Goal: Task Accomplishment & Management: Manage account settings

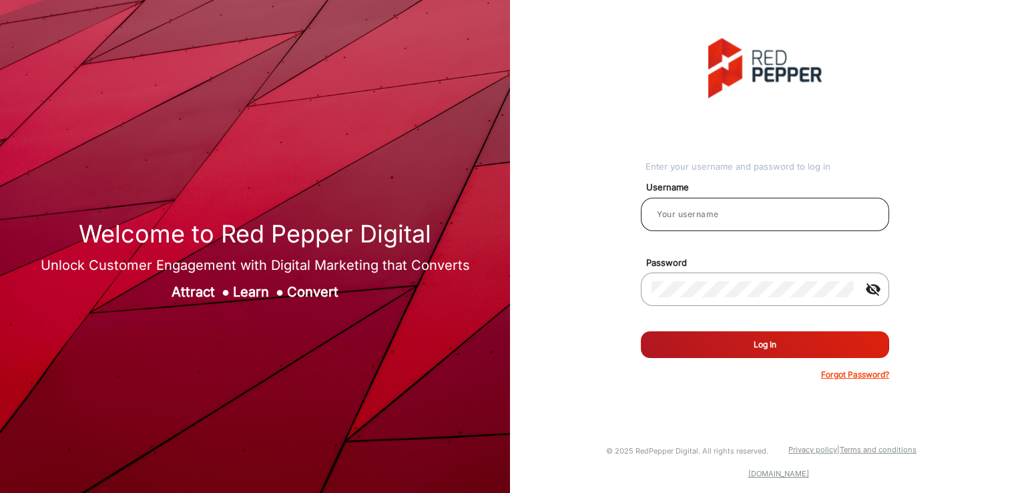
click at [738, 205] on div at bounding box center [765, 214] width 227 height 37
click at [732, 209] on input "email" at bounding box center [765, 214] width 227 height 16
click at [657, 135] on div "Enter your username and password to log in Username Password visibility_off Rem…" at bounding box center [765, 209] width 248 height 343
type input "Autozone1"
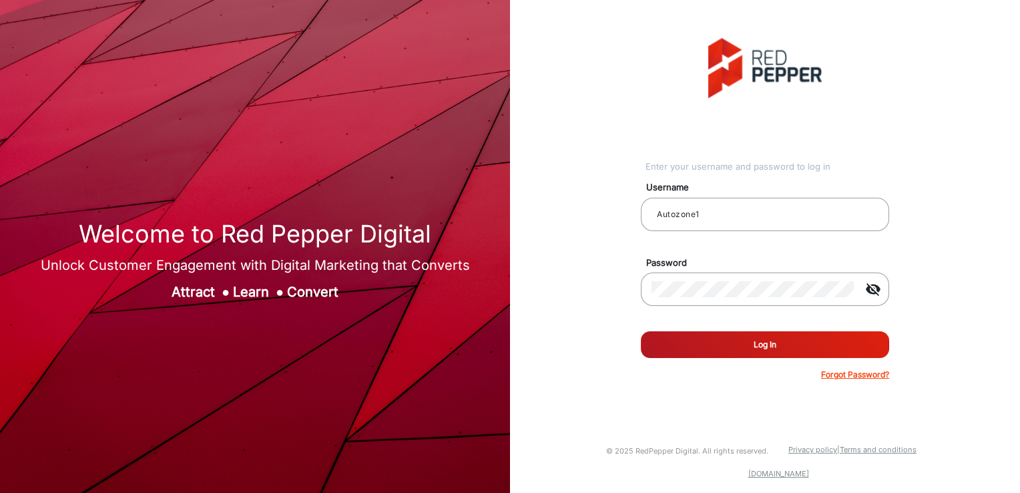
click at [792, 347] on button "Log In" at bounding box center [765, 344] width 248 height 27
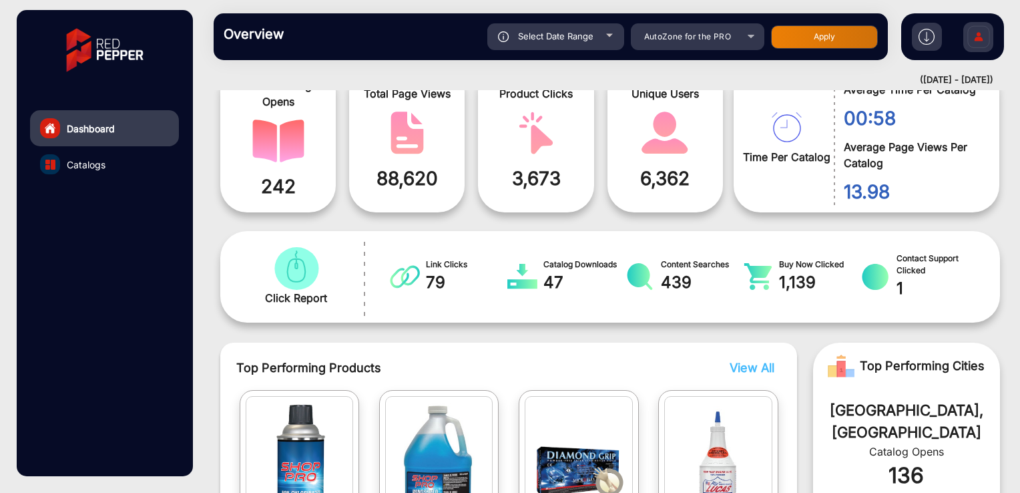
scroll to position [254, 0]
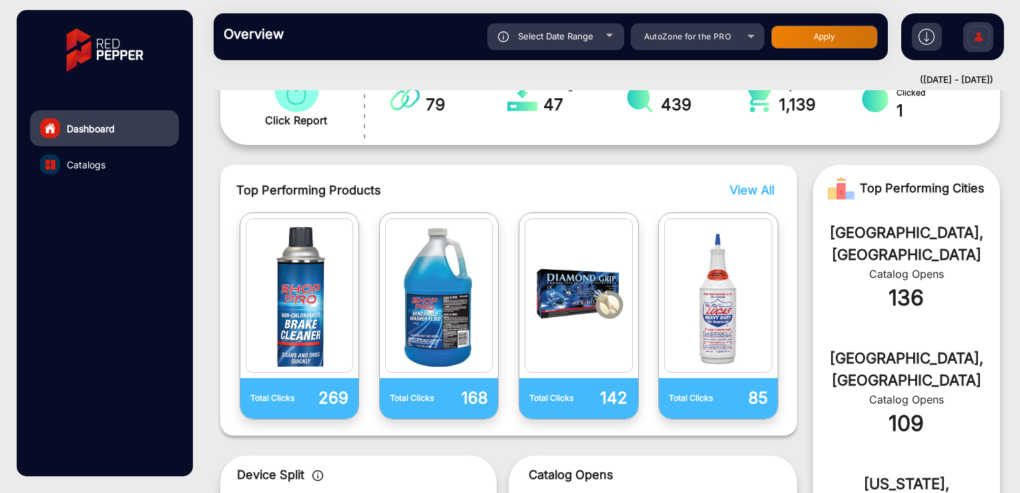
click at [746, 188] on span "View All" at bounding box center [752, 190] width 45 height 14
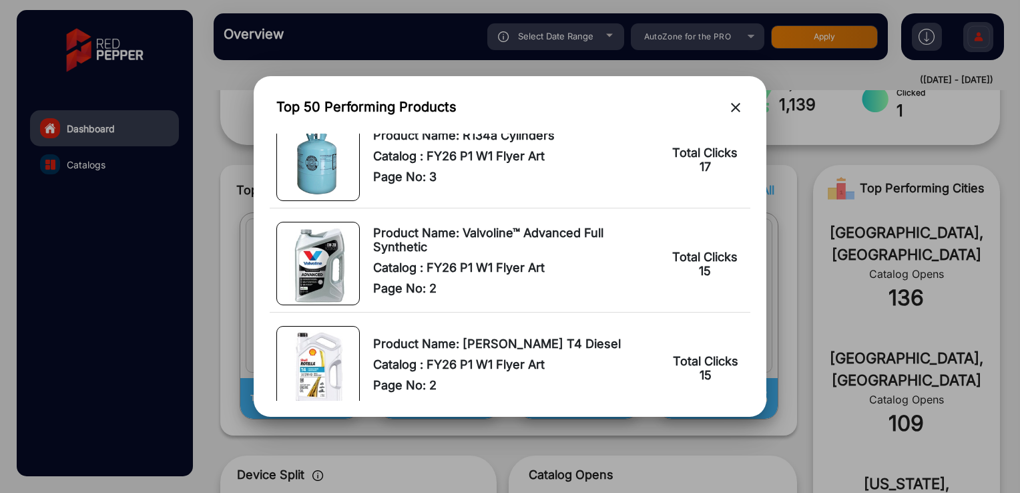
scroll to position [4941, 0]
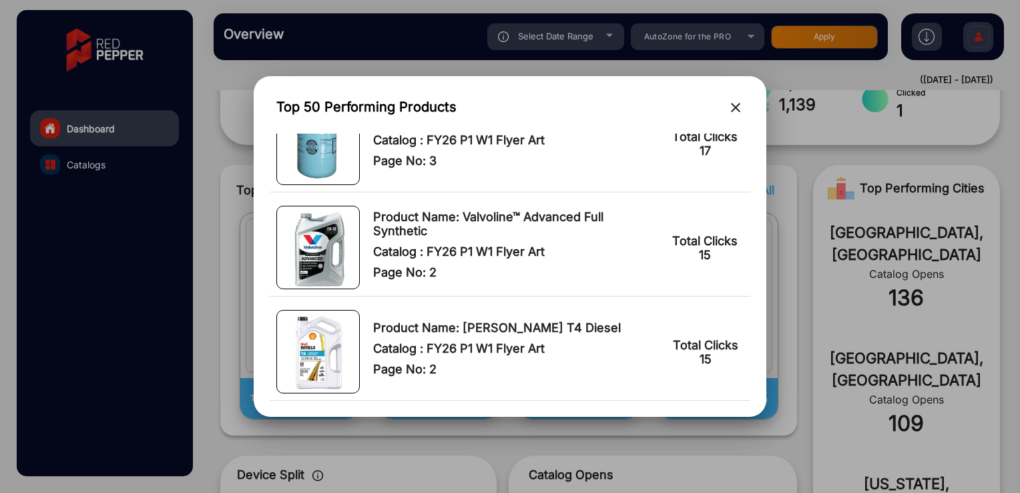
click at [734, 111] on mat-icon "close" at bounding box center [736, 107] width 16 height 16
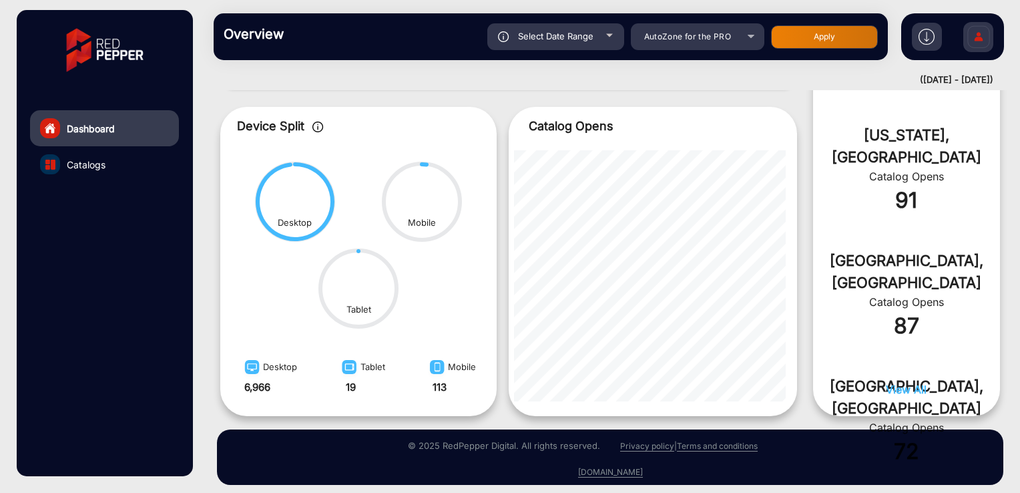
scroll to position [611, 0]
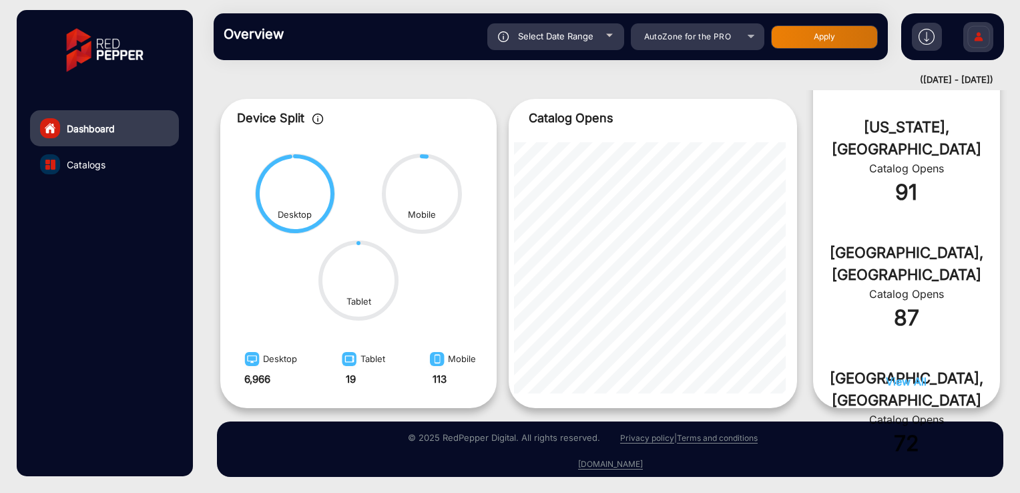
click at [911, 386] on span "View All" at bounding box center [906, 381] width 41 height 13
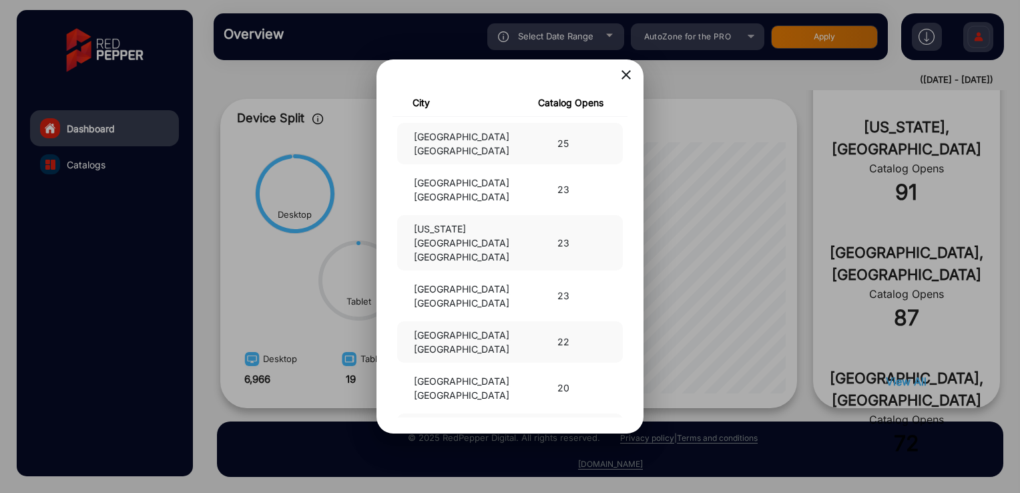
scroll to position [1246, 0]
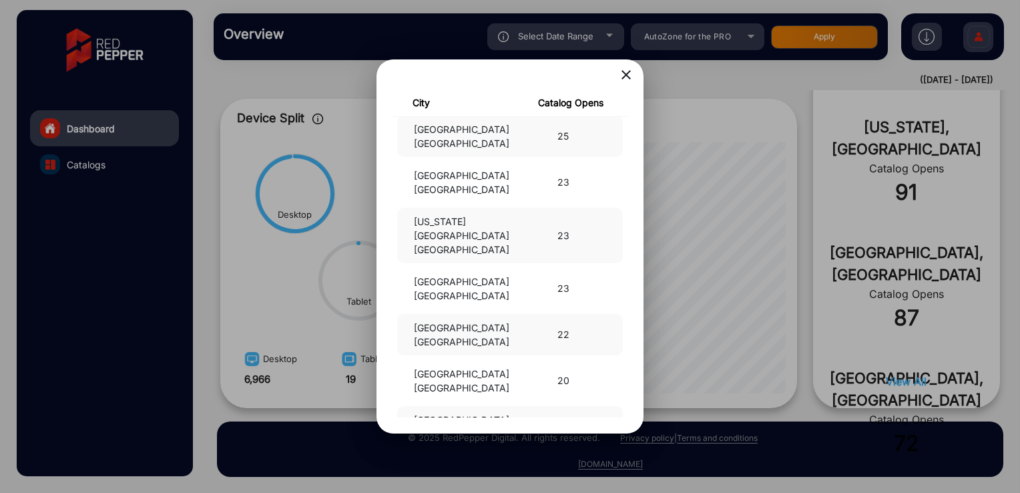
click at [625, 71] on mat-icon "close" at bounding box center [626, 75] width 16 height 16
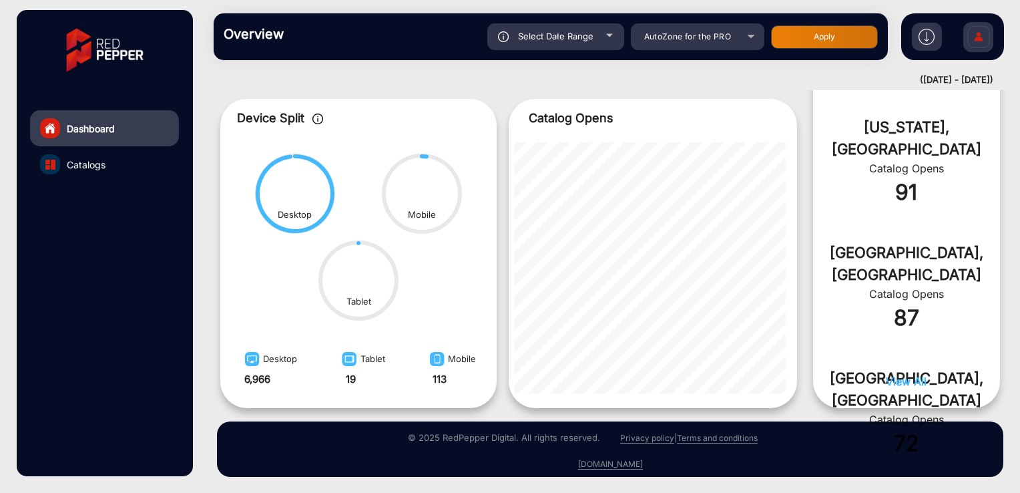
click at [597, 34] on div "Select Date Range" at bounding box center [555, 36] width 137 height 27
type input "[DATE]"
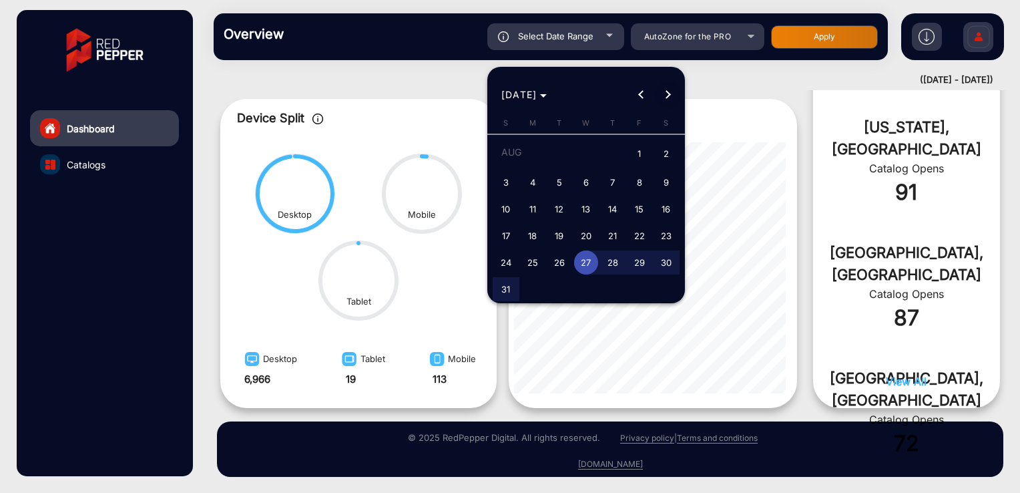
click at [670, 99] on span "Next month" at bounding box center [668, 94] width 27 height 27
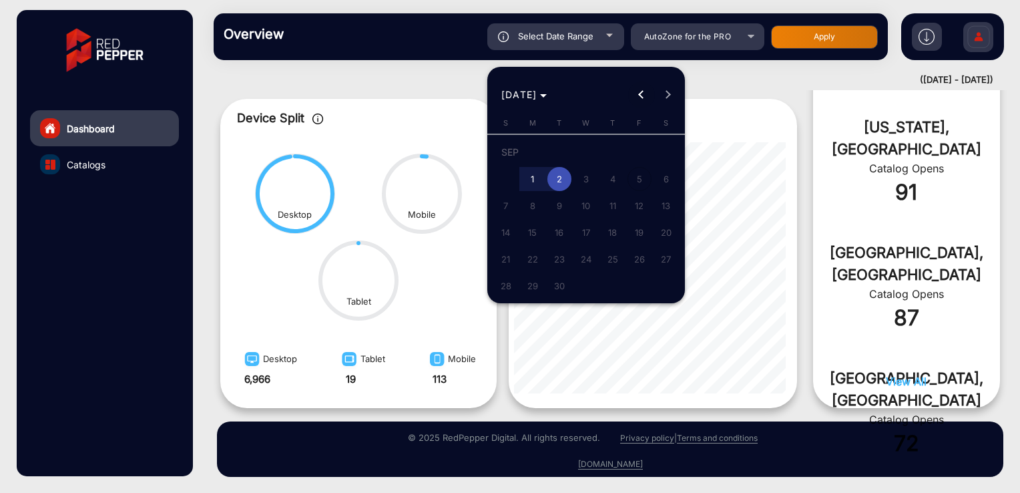
click at [646, 97] on span "Previous month" at bounding box center [641, 94] width 27 height 27
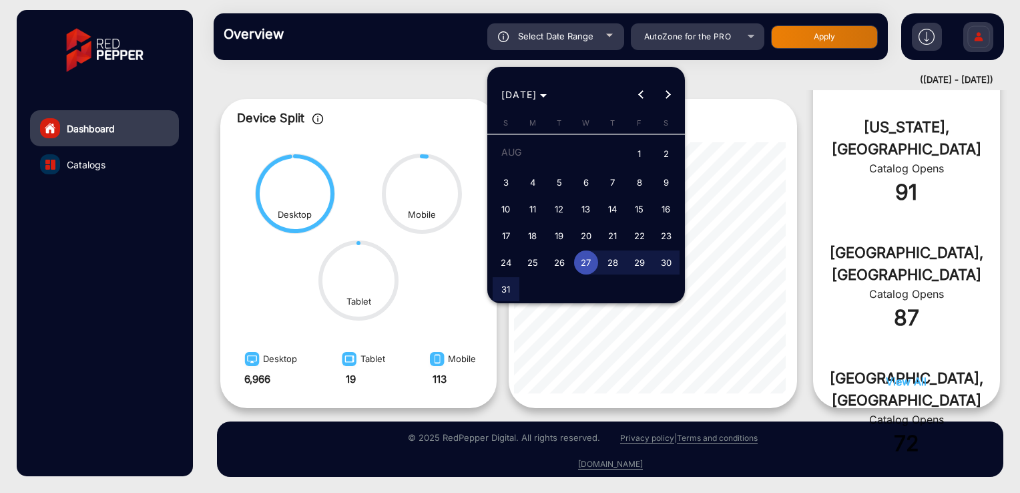
click at [750, 127] on div at bounding box center [510, 246] width 1020 height 493
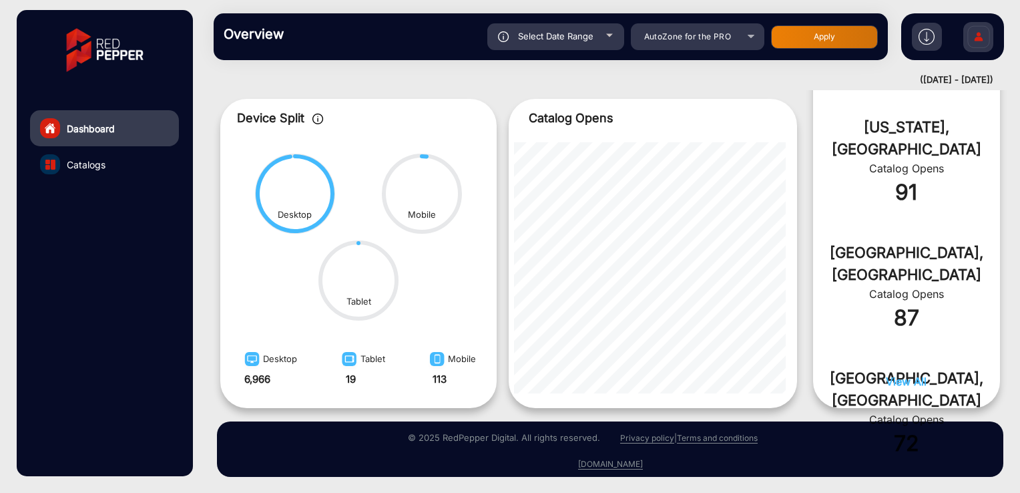
click at [219, 84] on div "([DATE] - [DATE])" at bounding box center [596, 79] width 793 height 13
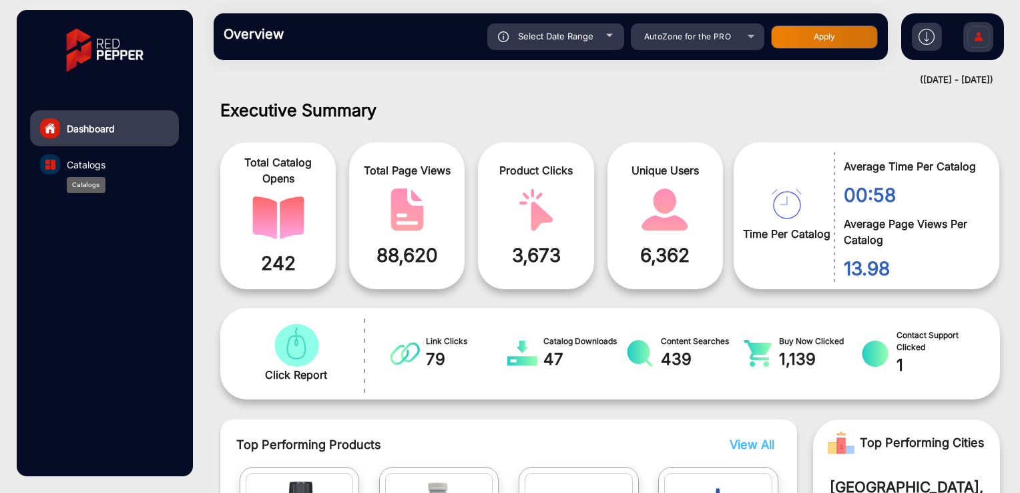
click at [83, 159] on span "Catalogs" at bounding box center [86, 165] width 39 height 14
